Goal: Information Seeking & Learning: Learn about a topic

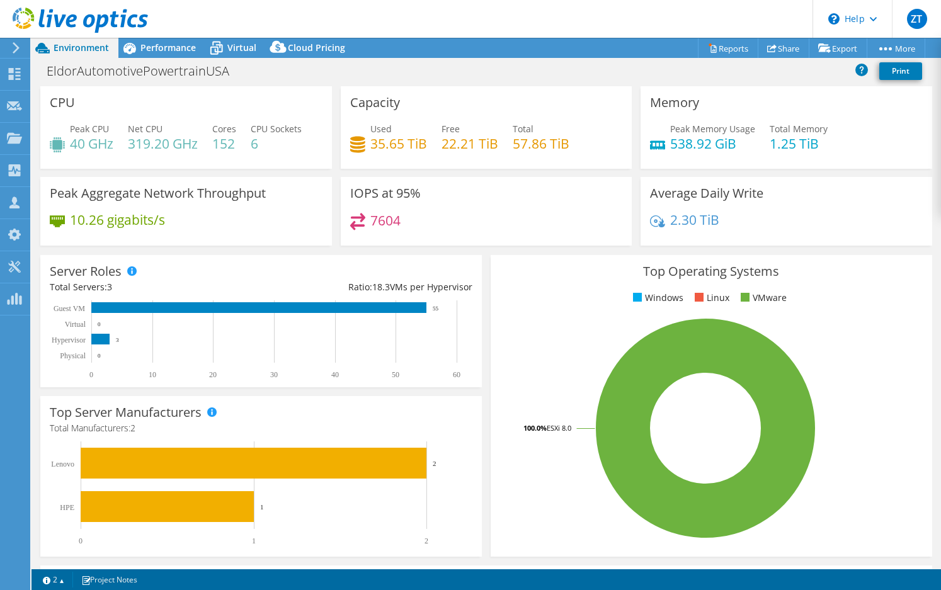
select select "USD"
click at [481, 265] on div "Server Roles Physical Servers represent bare metal servers that were targets of…" at bounding box center [261, 321] width 450 height 141
click at [635, 20] on header "ZT Partner Team Member [PERSON_NAME] Tower [EMAIL_ADDRESS][DOMAIN_NAME] CDW My …" at bounding box center [470, 19] width 941 height 38
click at [620, 254] on div "Top Operating Systems Windows Linux VMware 100.0% ESXi 8.0" at bounding box center [711, 406] width 450 height 310
click at [169, 47] on span "Performance" at bounding box center [167, 48] width 55 height 12
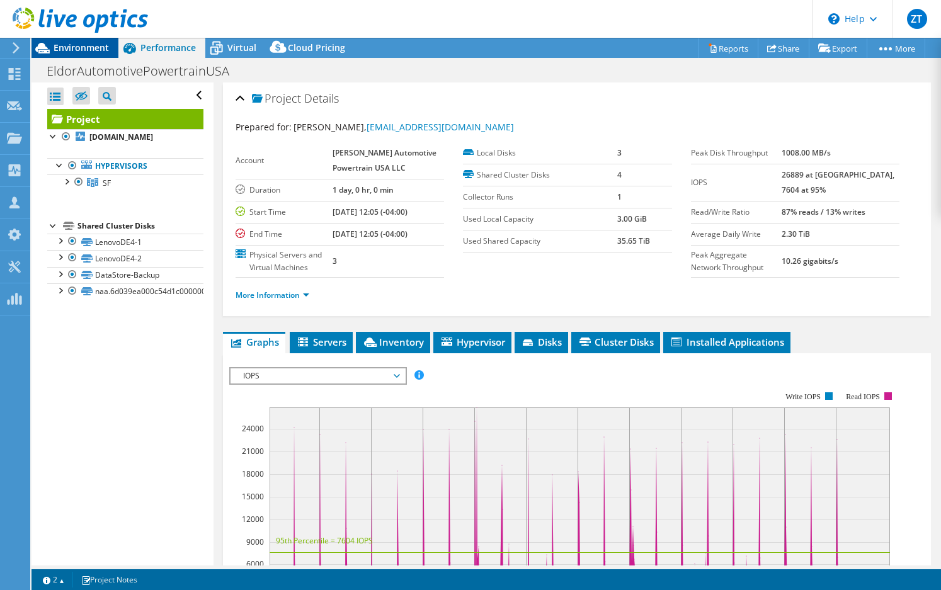
click at [69, 55] on div "Environment" at bounding box center [74, 48] width 87 height 20
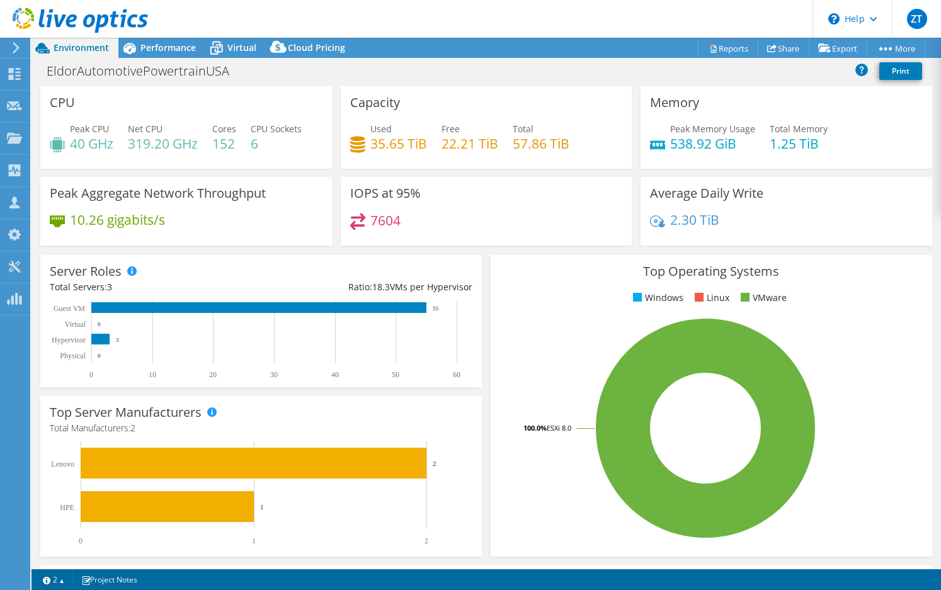
click at [486, 256] on div "Top Operating Systems Windows Linux VMware 100.0% ESXi 8.0" at bounding box center [711, 406] width 450 height 310
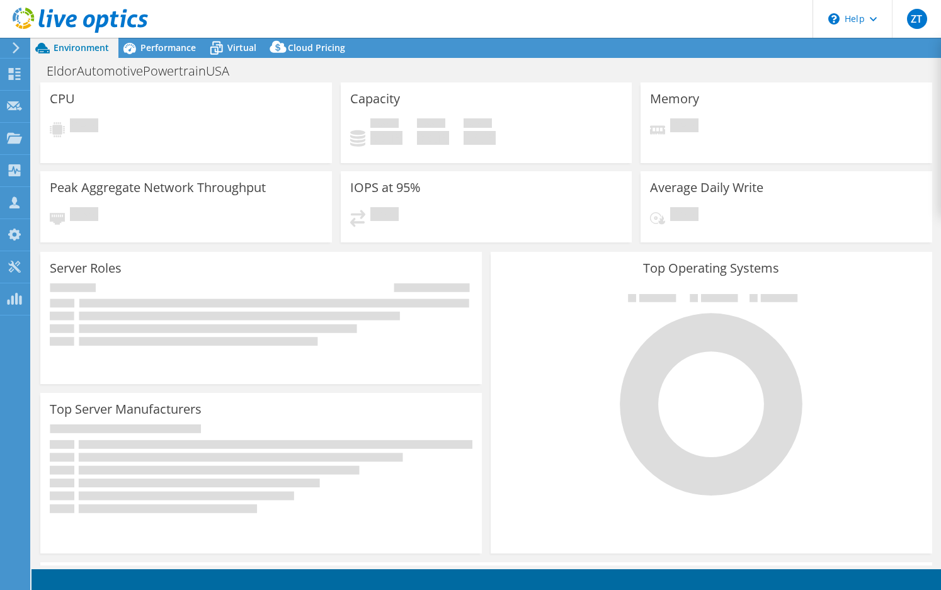
select select "USD"
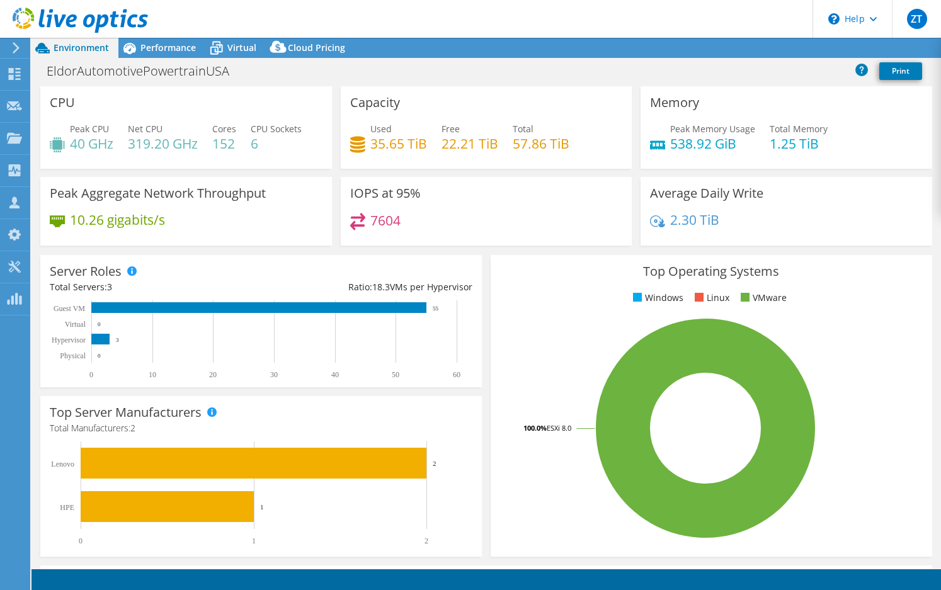
click at [477, 63] on div "EldorAutomotivePowertrainUSA Print" at bounding box center [485, 70] width 909 height 23
click at [480, 254] on div "Server Roles Physical Servers represent bare metal servers that were targets of…" at bounding box center [261, 321] width 450 height 141
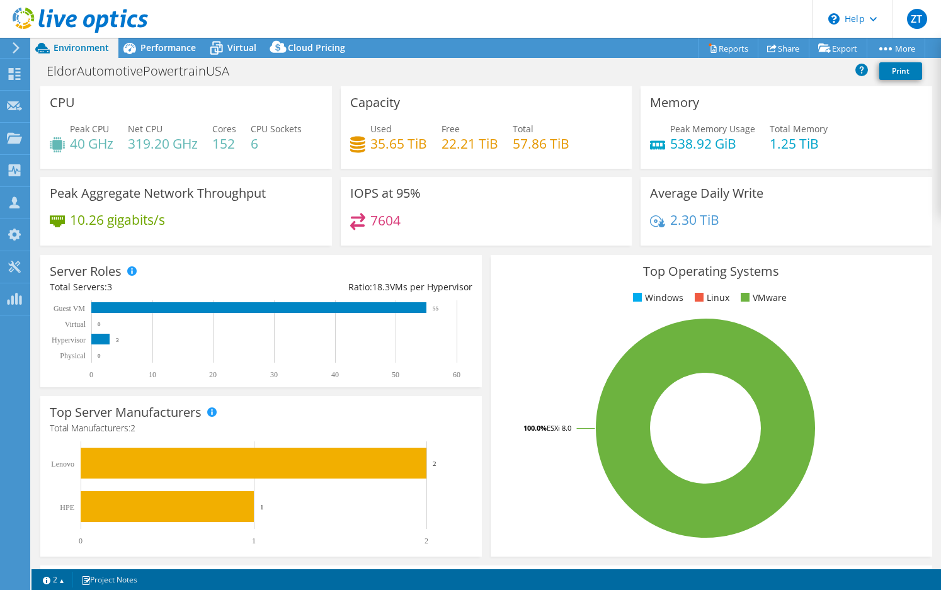
click at [486, 253] on div "Top Operating Systems Windows Linux VMware 100.0% ESXi 8.0" at bounding box center [711, 406] width 450 height 310
click at [601, 251] on div "Top Operating Systems Windows Linux VMware 100.0% ESXi 8.0" at bounding box center [711, 406] width 450 height 310
click at [612, 9] on header "ZT Partner Team Member [PERSON_NAME] Tower [EMAIL_ADDRESS][DOMAIN_NAME] CDW My …" at bounding box center [470, 19] width 941 height 38
click at [480, 257] on div "Server Roles Physical Servers represent bare metal servers that were targets of…" at bounding box center [261, 321] width 450 height 141
